Goal: Task Accomplishment & Management: Manage account settings

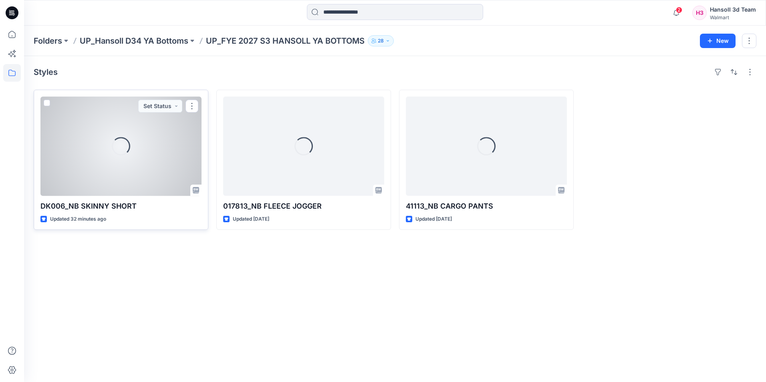
click at [92, 157] on div "Loading..." at bounding box center [120, 146] width 161 height 99
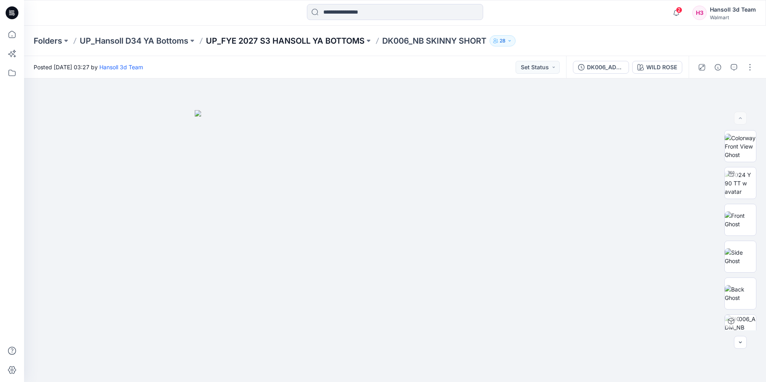
click at [306, 43] on p "UP_FYE 2027 S3 HANSOLL YA BOTTOMS" at bounding box center [285, 40] width 159 height 11
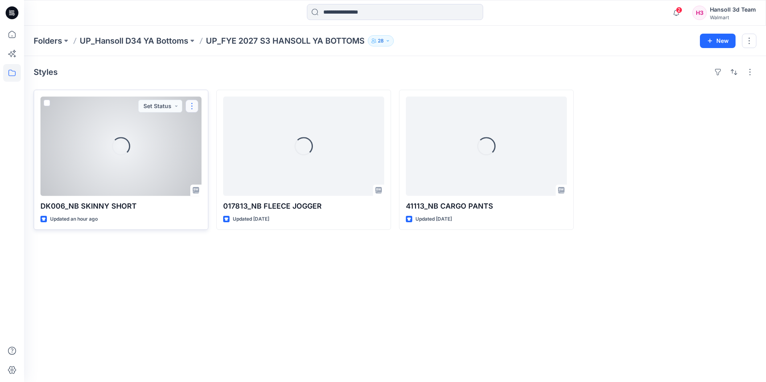
click at [191, 106] on button "button" at bounding box center [191, 106] width 13 height 13
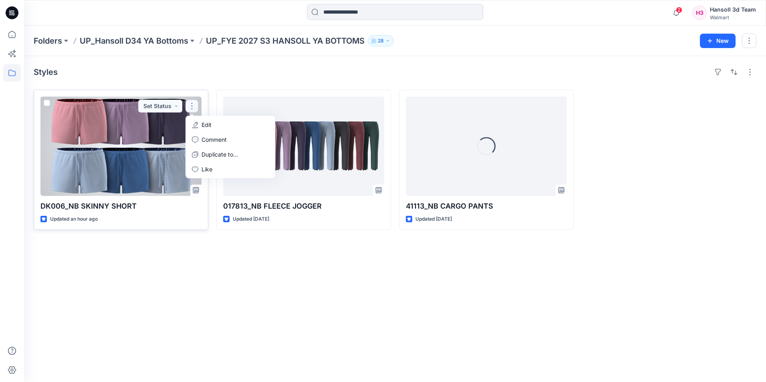
click at [134, 157] on div at bounding box center [120, 146] width 161 height 99
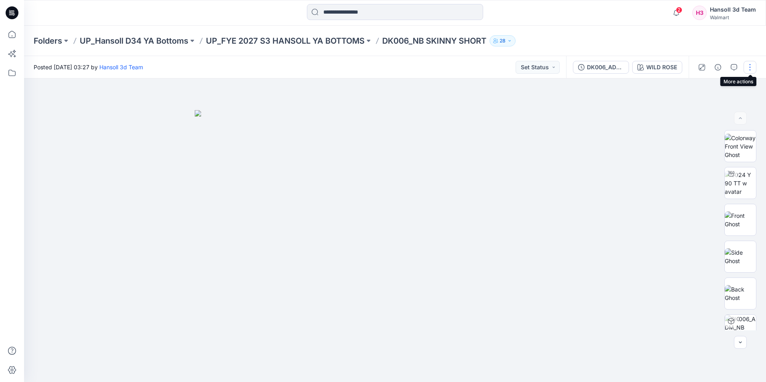
click at [749, 67] on button "button" at bounding box center [749, 67] width 13 height 13
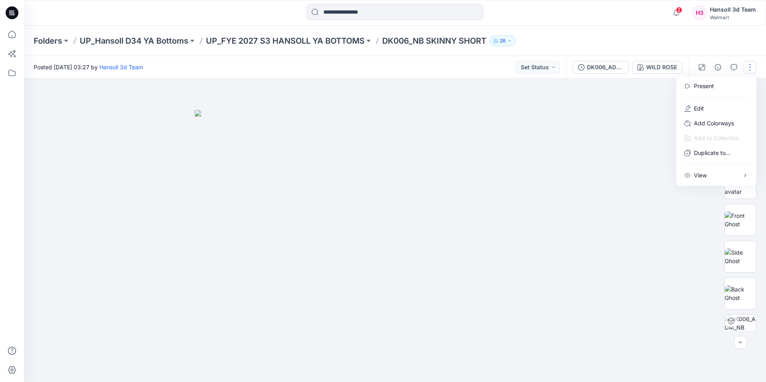
click at [670, 32] on div "Folders UP_Hansoll D34 YA Bottoms UP_FYE 2027 S3 HANSOLL YA BOTTOMS DK006_NB SK…" at bounding box center [395, 41] width 742 height 30
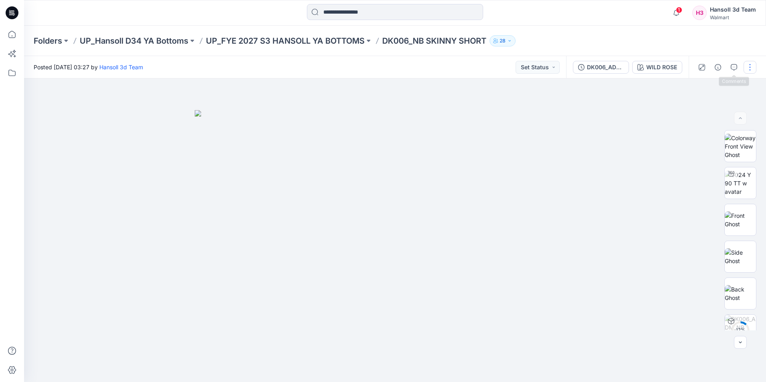
click at [747, 70] on button "button" at bounding box center [749, 67] width 13 height 13
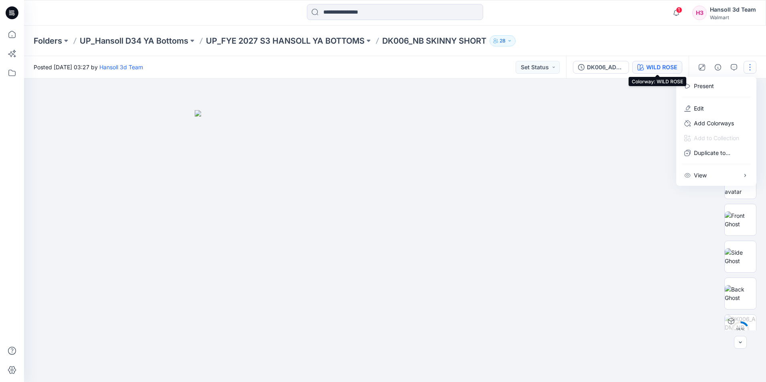
click at [660, 64] on div "WILD ROSE" at bounding box center [661, 67] width 31 height 9
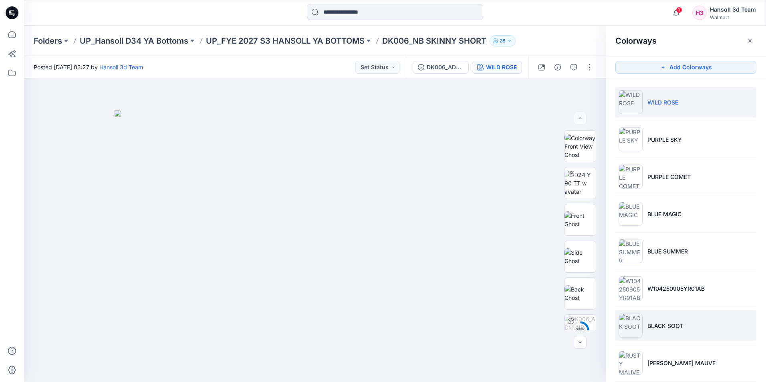
click at [669, 325] on p "BLACK SOOT" at bounding box center [665, 326] width 36 height 8
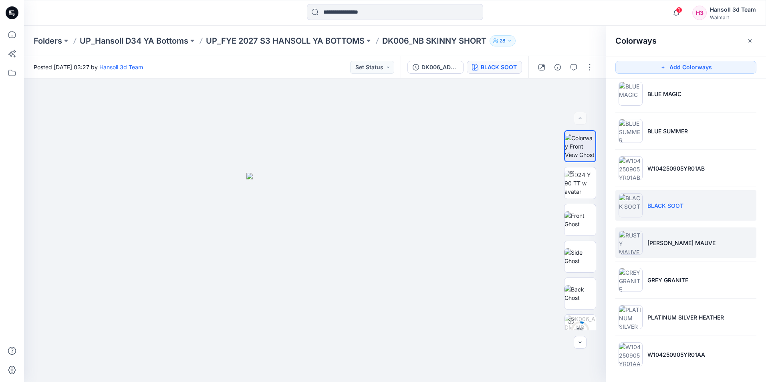
scroll to position [122, 0]
click at [644, 245] on li "[PERSON_NAME] MAUVE" at bounding box center [685, 241] width 141 height 30
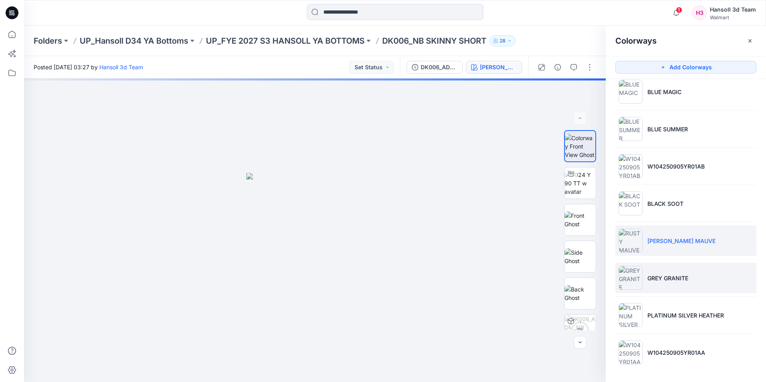
click at [652, 280] on p "GREY GRANITE" at bounding box center [667, 278] width 41 height 8
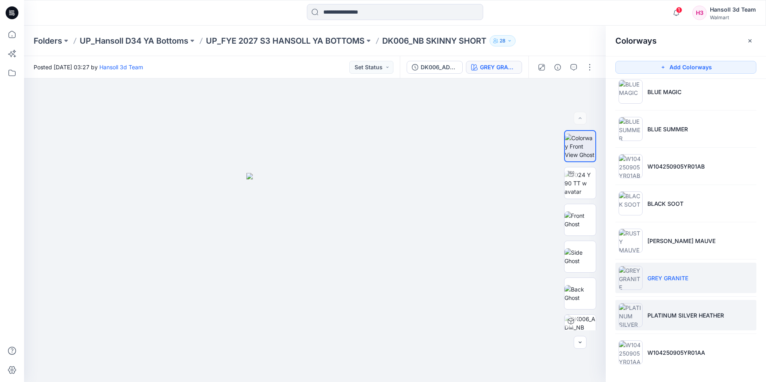
click at [662, 320] on li "PLATINUM SILVER HEATHER" at bounding box center [685, 315] width 141 height 30
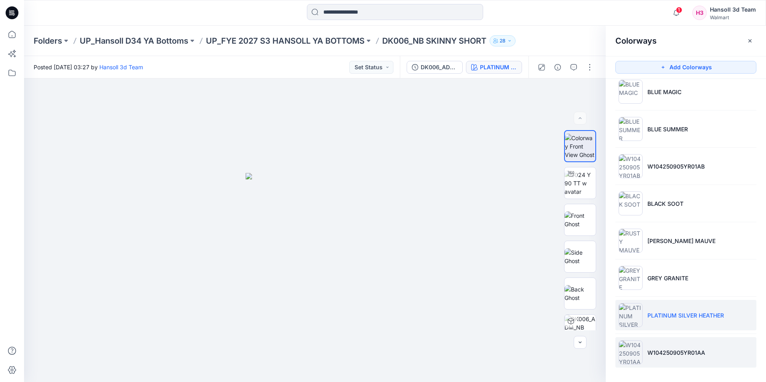
click at [662, 349] on p "W104250905YR01AA" at bounding box center [676, 352] width 58 height 8
click at [635, 109] on ul "WILD ROSE PURPLE SKY PURPLE COMET BLUE MAGIC BLUE SUMMER W104250905YR01AB BLACK…" at bounding box center [686, 166] width 160 height 419
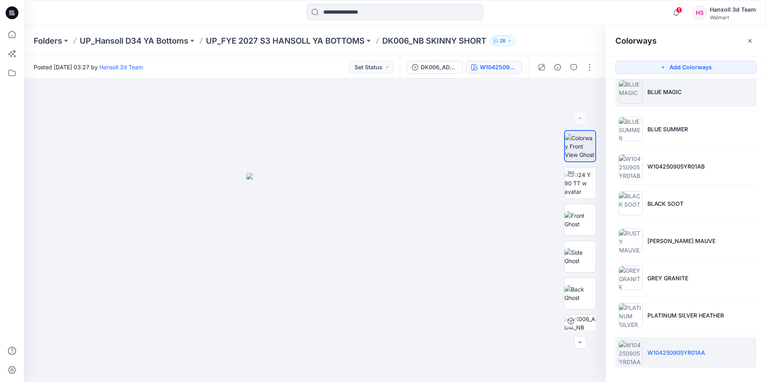
click at [633, 97] on img at bounding box center [630, 92] width 24 height 24
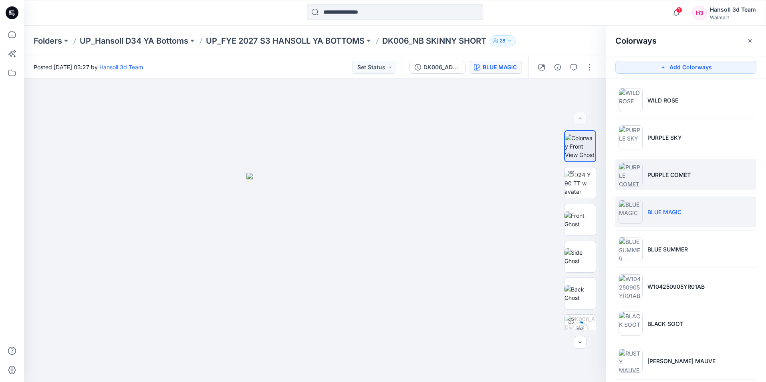
scroll to position [0, 0]
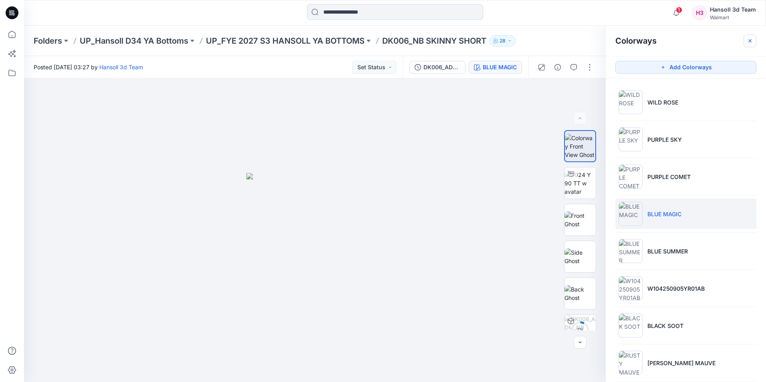
click at [748, 46] on button "button" at bounding box center [749, 40] width 13 height 13
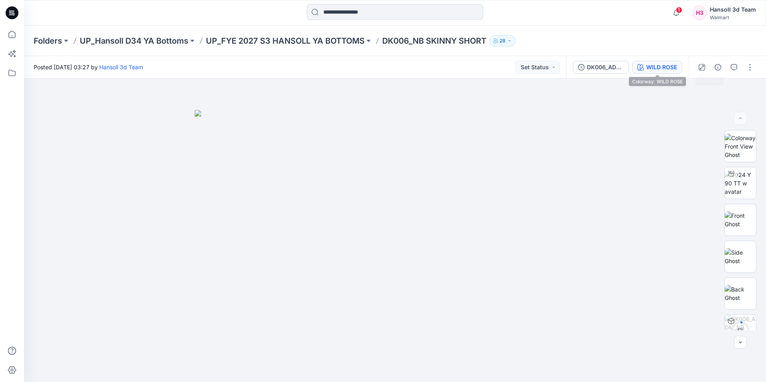
click at [664, 68] on div "WILD ROSE" at bounding box center [661, 67] width 31 height 9
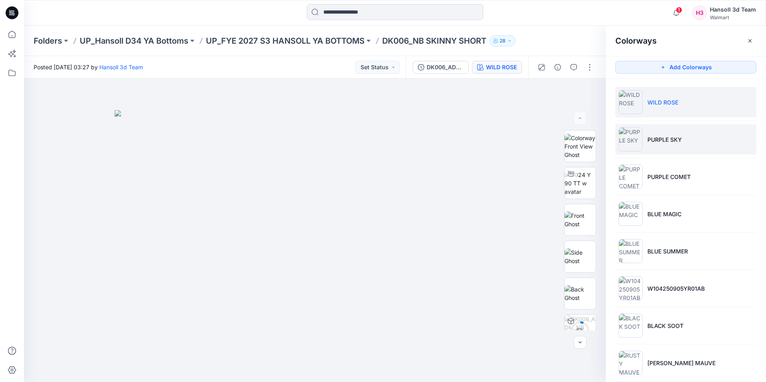
click at [672, 127] on li "PURPLE SKY" at bounding box center [685, 139] width 141 height 30
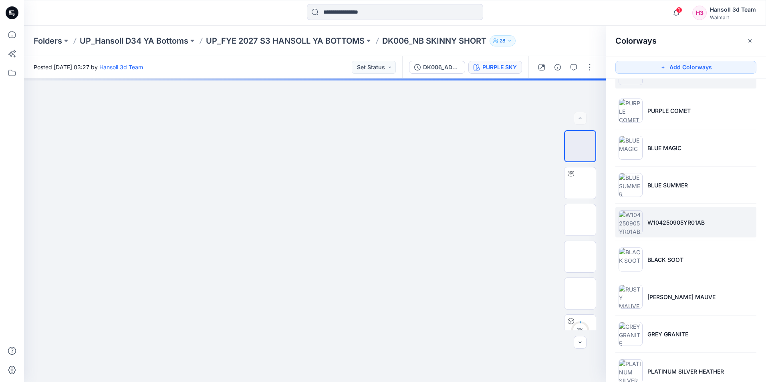
scroll to position [122, 0]
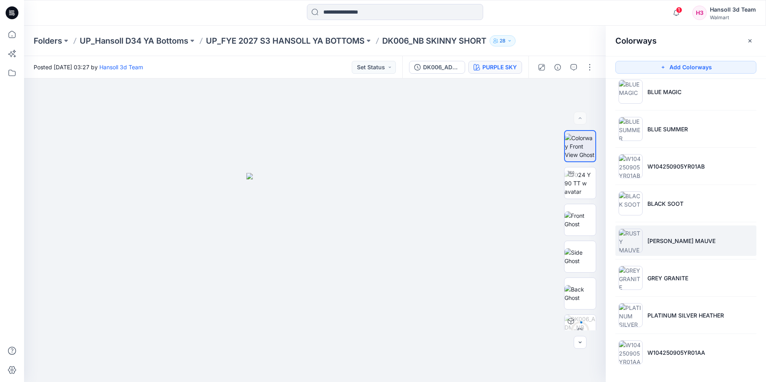
click at [656, 238] on p "RUSTY MAUVE" at bounding box center [681, 241] width 68 height 8
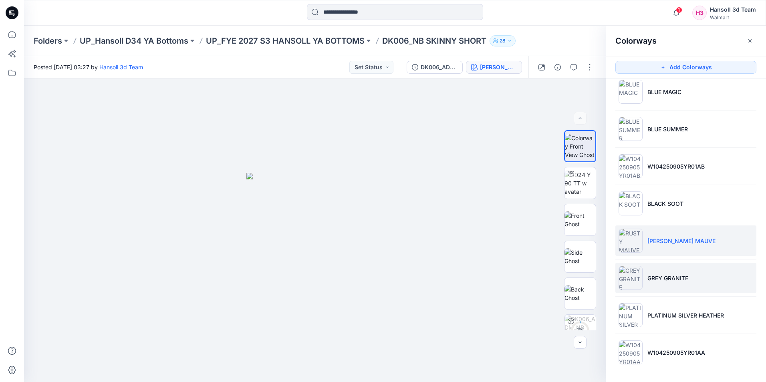
click at [680, 274] on p "GREY GRANITE" at bounding box center [667, 278] width 41 height 8
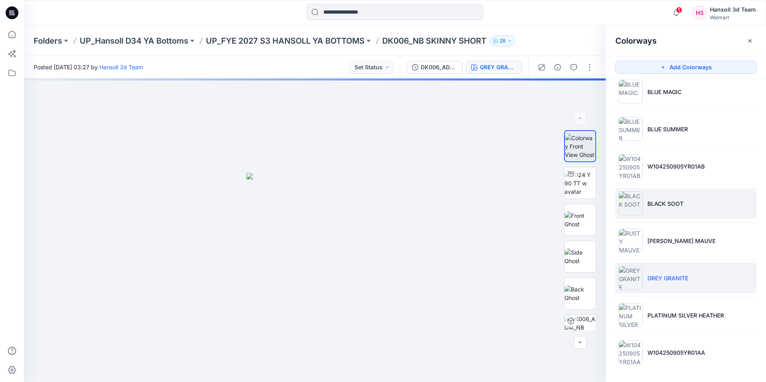
scroll to position [0, 0]
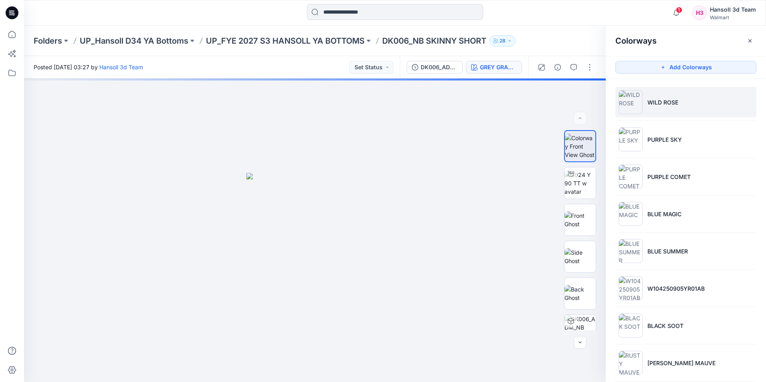
click at [653, 110] on li "WILD ROSE" at bounding box center [685, 102] width 141 height 30
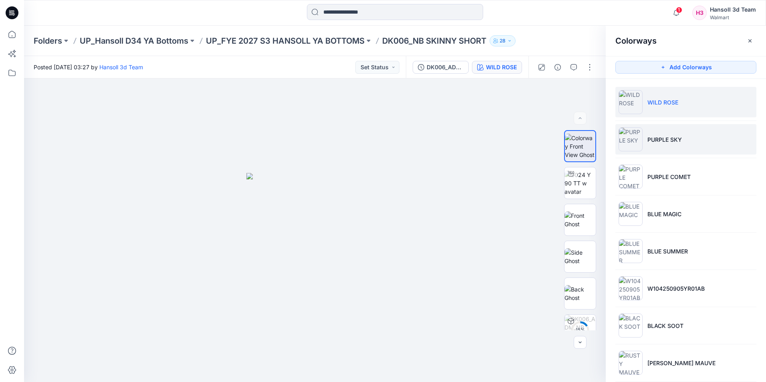
click at [691, 133] on li "PURPLE SKY" at bounding box center [685, 139] width 141 height 30
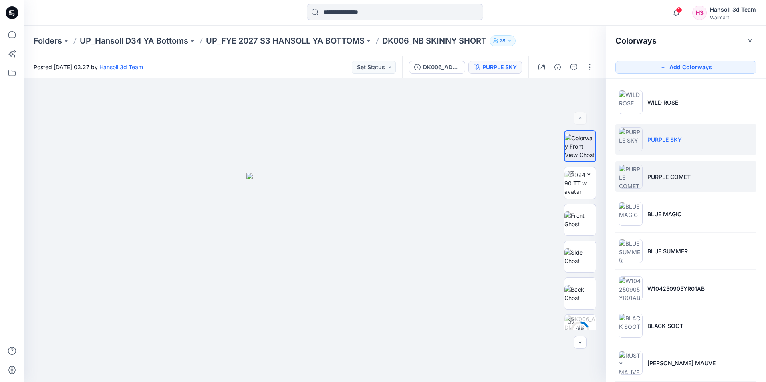
click at [678, 175] on p "PURPLE COMET" at bounding box center [668, 177] width 43 height 8
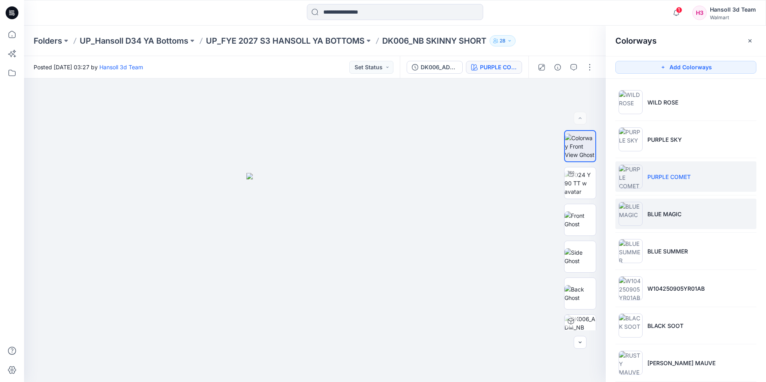
click at [659, 213] on p "BLUE MAGIC" at bounding box center [664, 214] width 34 height 8
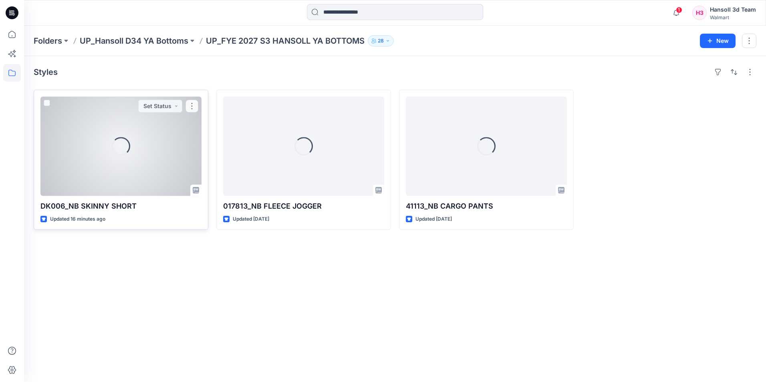
click at [149, 159] on div "Loading..." at bounding box center [120, 146] width 161 height 99
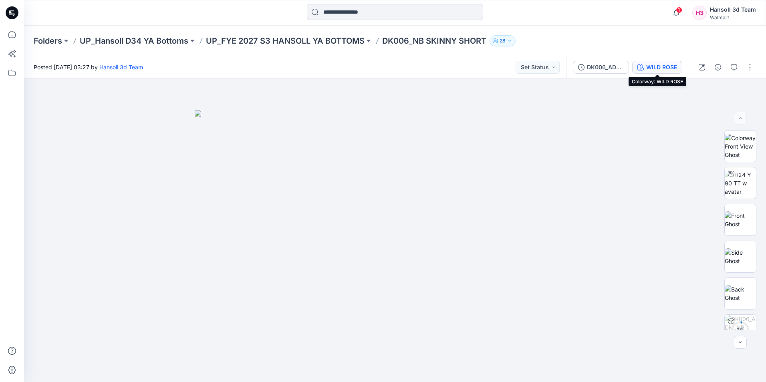
click at [654, 70] on div "WILD ROSE" at bounding box center [661, 67] width 31 height 9
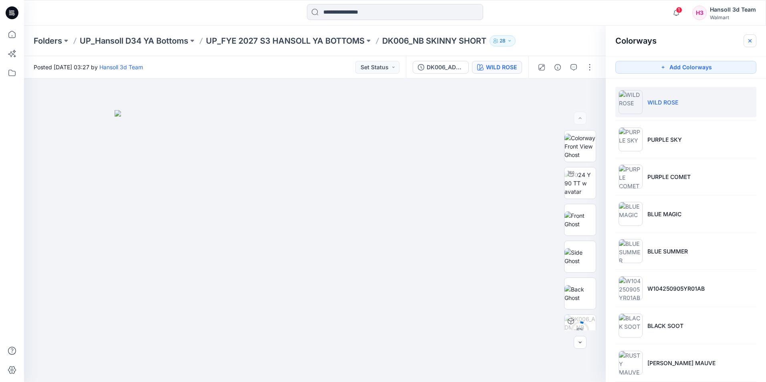
click at [744, 42] on button "button" at bounding box center [749, 40] width 13 height 13
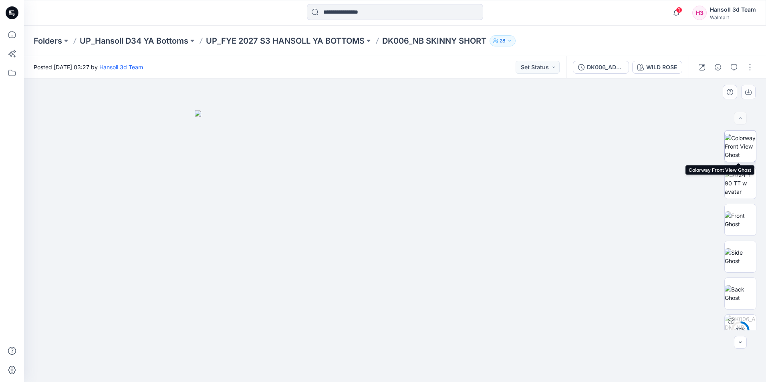
click at [743, 146] on img at bounding box center [740, 146] width 31 height 25
click at [750, 66] on button "button" at bounding box center [749, 67] width 13 height 13
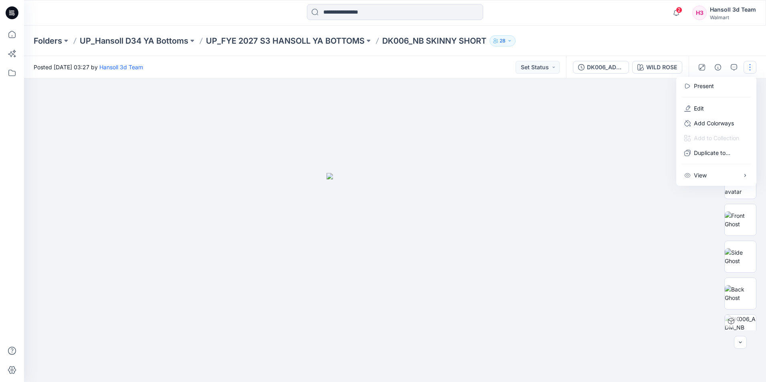
click at [633, 42] on div "Folders UP_Hansoll D34 YA Bottoms UP_FYE 2027 S3 HANSOLL YA BOTTOMS DK006_NB SK…" at bounding box center [364, 40] width 660 height 11
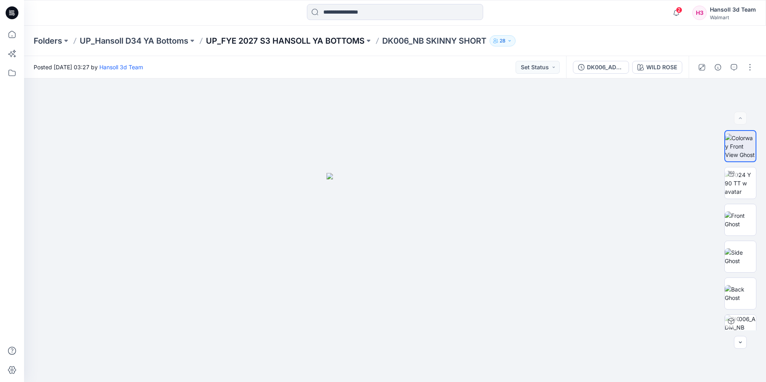
click at [343, 39] on p "UP_FYE 2027 S3 HANSOLL YA BOTTOMS" at bounding box center [285, 40] width 159 height 11
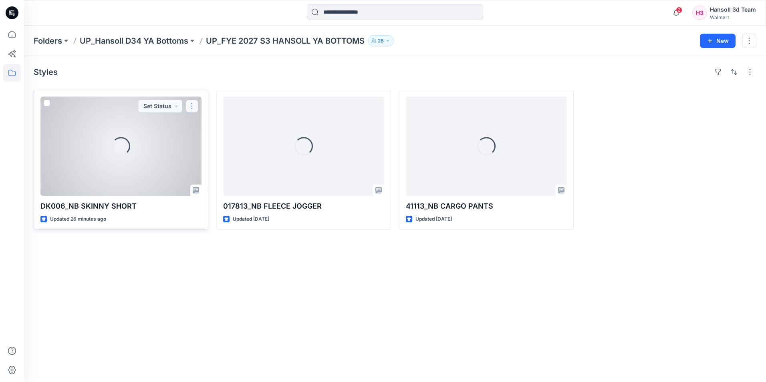
click at [189, 105] on button "button" at bounding box center [191, 106] width 13 height 13
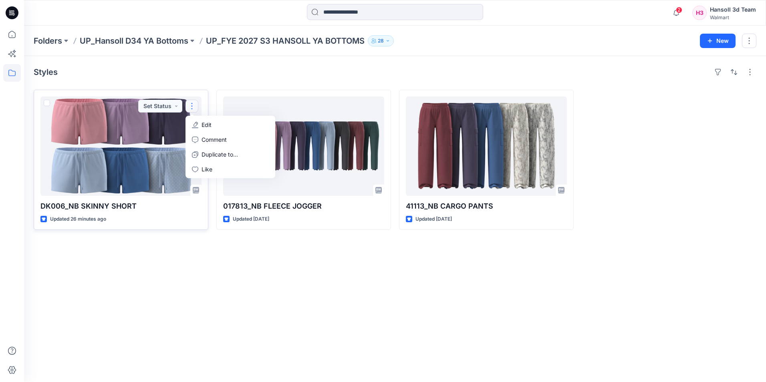
drag, startPoint x: 169, startPoint y: 305, endPoint x: 115, endPoint y: 139, distance: 174.9
click at [170, 303] on div "Styles DK006_NB SKINNY SHORT Updated 26 minutes ago Set Status Edit Comment Dup…" at bounding box center [395, 219] width 742 height 326
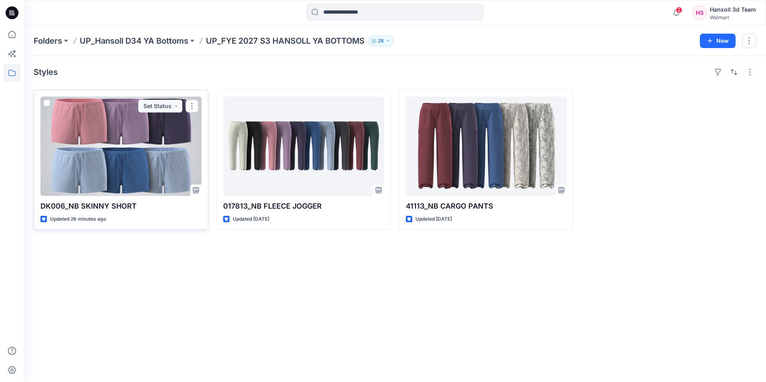
click at [46, 103] on span at bounding box center [47, 103] width 6 height 6
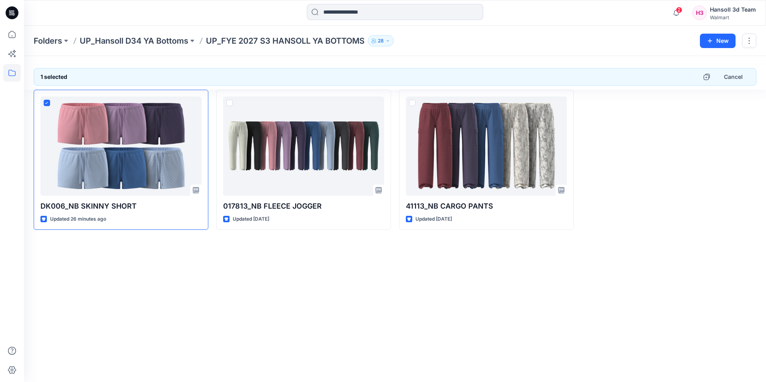
click at [691, 115] on div at bounding box center [669, 160] width 175 height 140
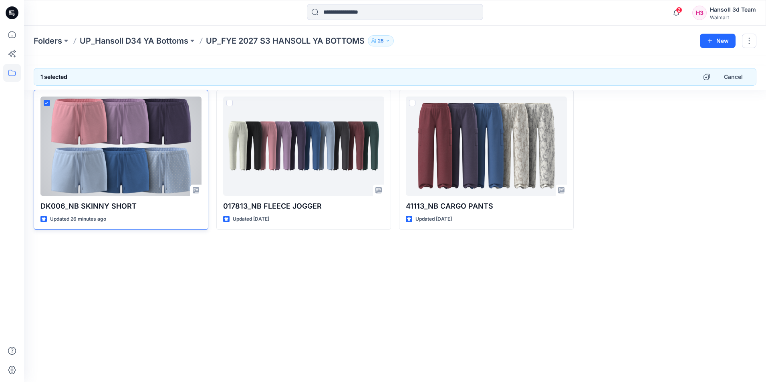
click at [46, 102] on icon at bounding box center [47, 103] width 4 height 3
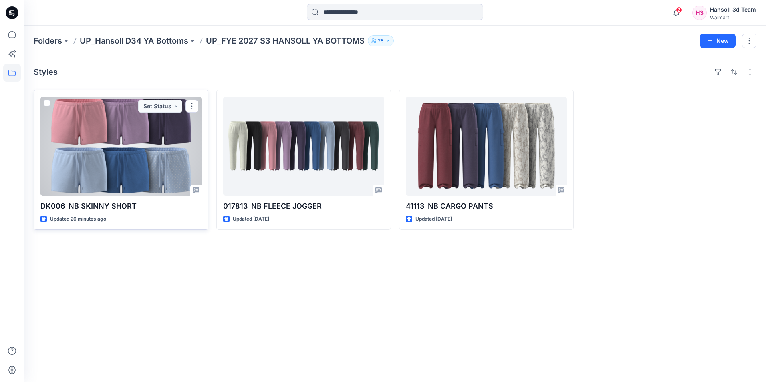
click at [72, 150] on div at bounding box center [120, 146] width 161 height 99
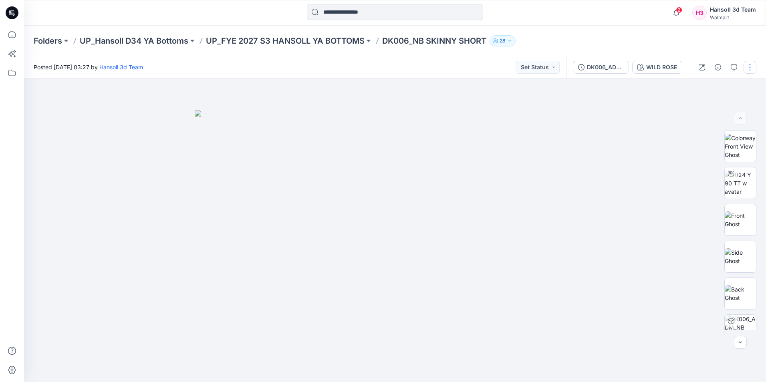
click at [748, 66] on button "button" at bounding box center [749, 67] width 13 height 13
click at [720, 110] on button "Edit" at bounding box center [716, 108] width 74 height 15
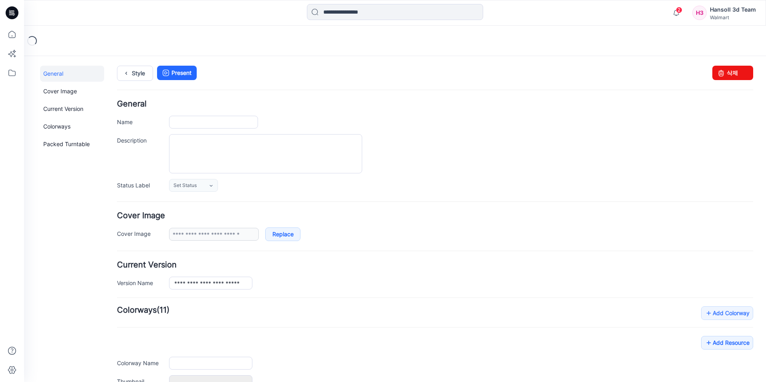
type input "**********"
type input "*********"
type input "**********"
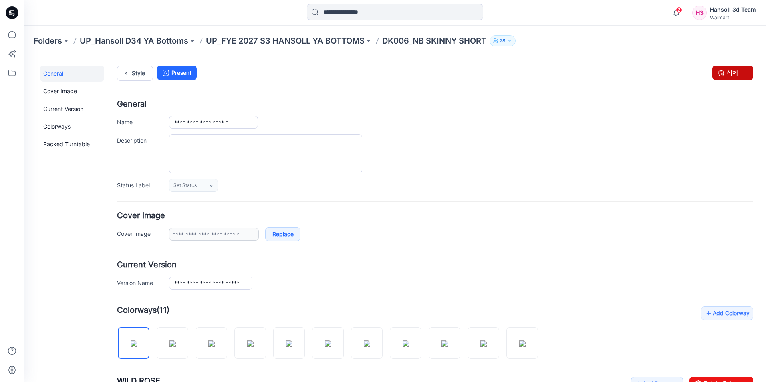
click at [715, 74] on icon at bounding box center [720, 73] width 11 height 14
click at [262, 37] on p "UP_FYE 2027 S3 HANSOLL YA BOTTOMS" at bounding box center [285, 40] width 159 height 11
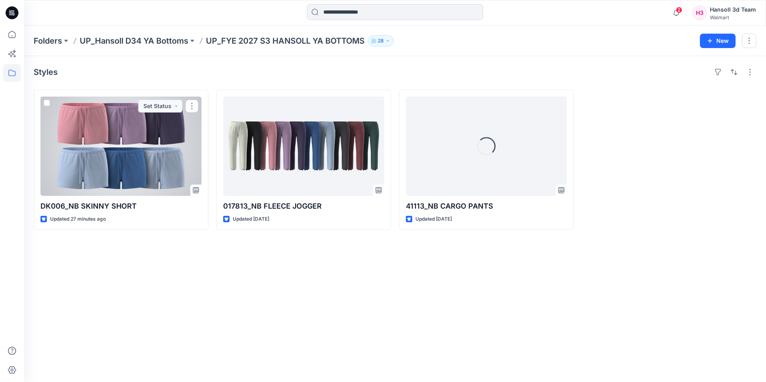
click at [135, 152] on div at bounding box center [120, 146] width 161 height 99
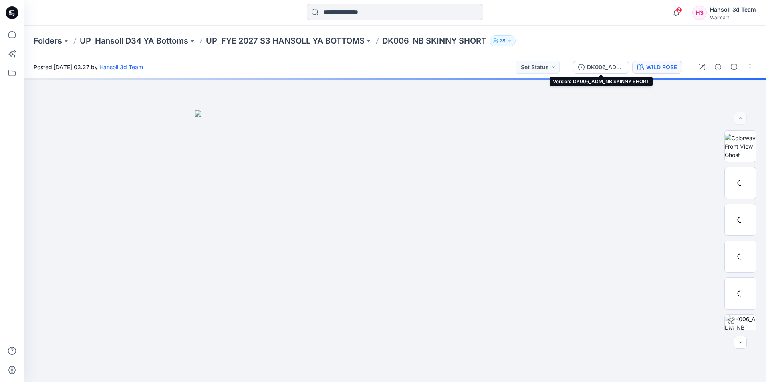
click at [653, 68] on div "WILD ROSE" at bounding box center [661, 67] width 31 height 9
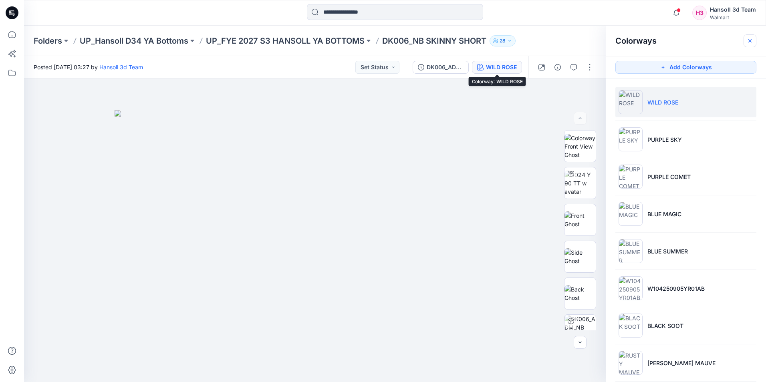
click at [750, 40] on icon "button" at bounding box center [750, 41] width 6 height 6
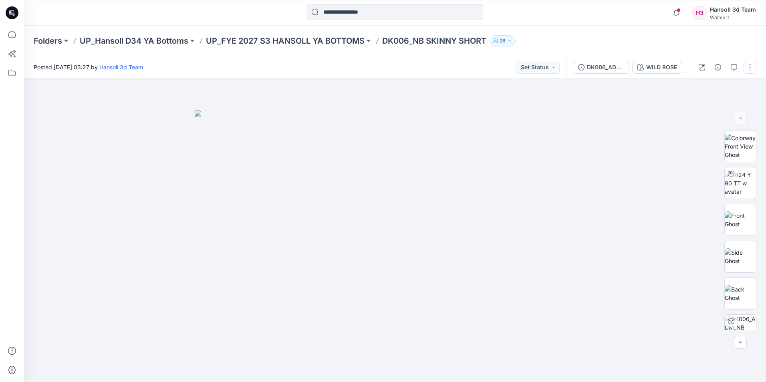
click at [755, 69] on button "button" at bounding box center [749, 67] width 13 height 13
click at [704, 105] on button "Edit" at bounding box center [716, 108] width 74 height 15
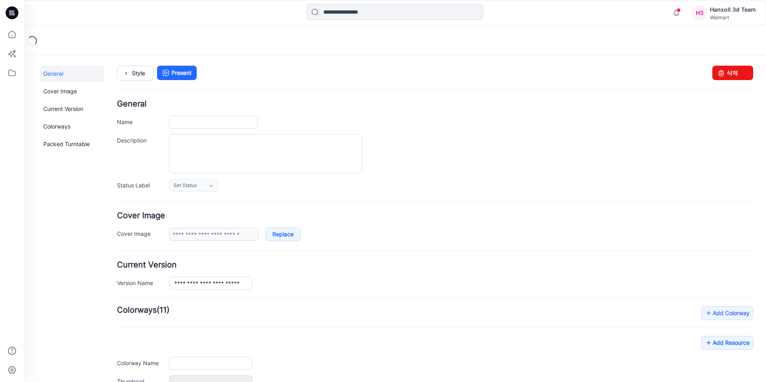
type input "**********"
type input "*********"
type input "**********"
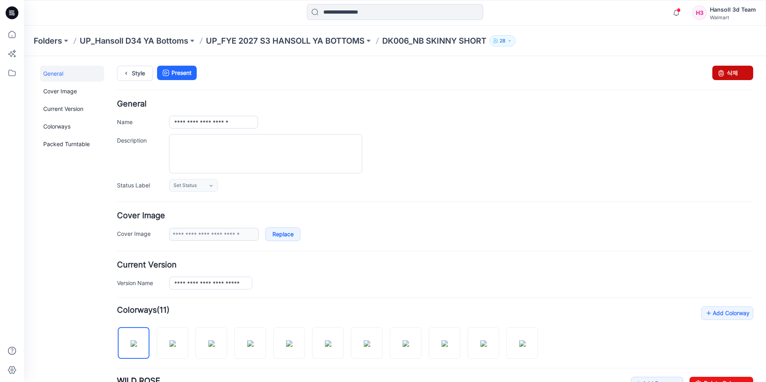
drag, startPoint x: 444, startPoint y: 93, endPoint x: 730, endPoint y: 76, distance: 286.9
click at [730, 76] on link "삭제" at bounding box center [732, 73] width 41 height 14
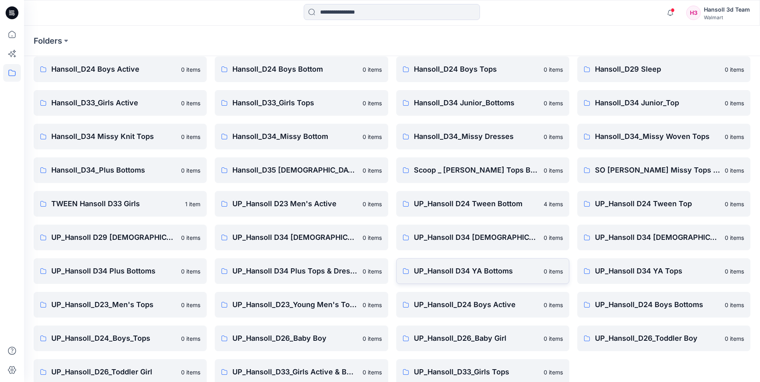
scroll to position [111, 0]
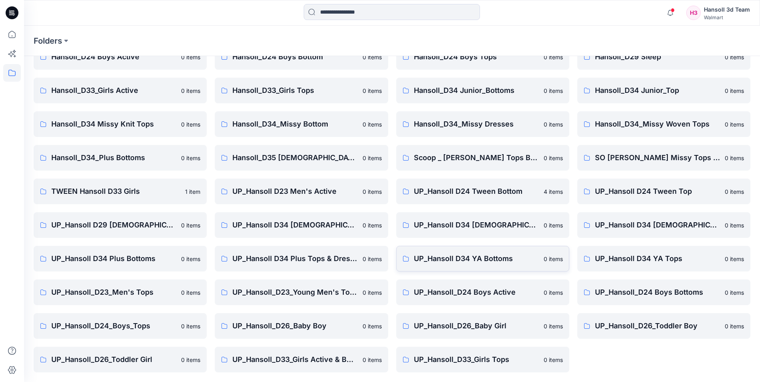
click at [472, 266] on link "UP_Hansoll D34 YA Bottoms 0 items" at bounding box center [482, 259] width 173 height 26
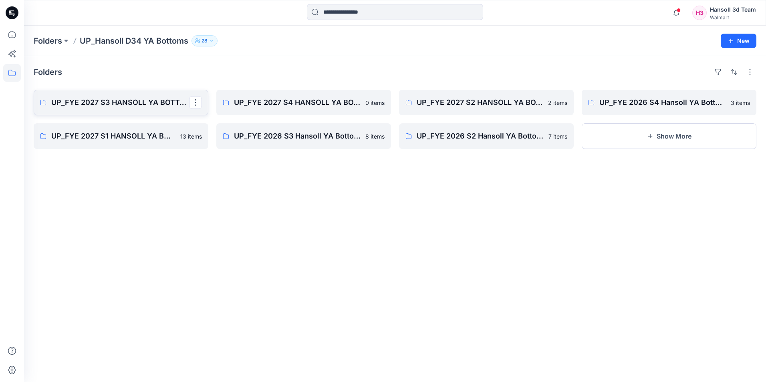
click at [115, 103] on p "UP_FYE 2027 S3 HANSOLL YA BOTTOMS" at bounding box center [120, 102] width 138 height 11
